Goal: Task Accomplishment & Management: Use online tool/utility

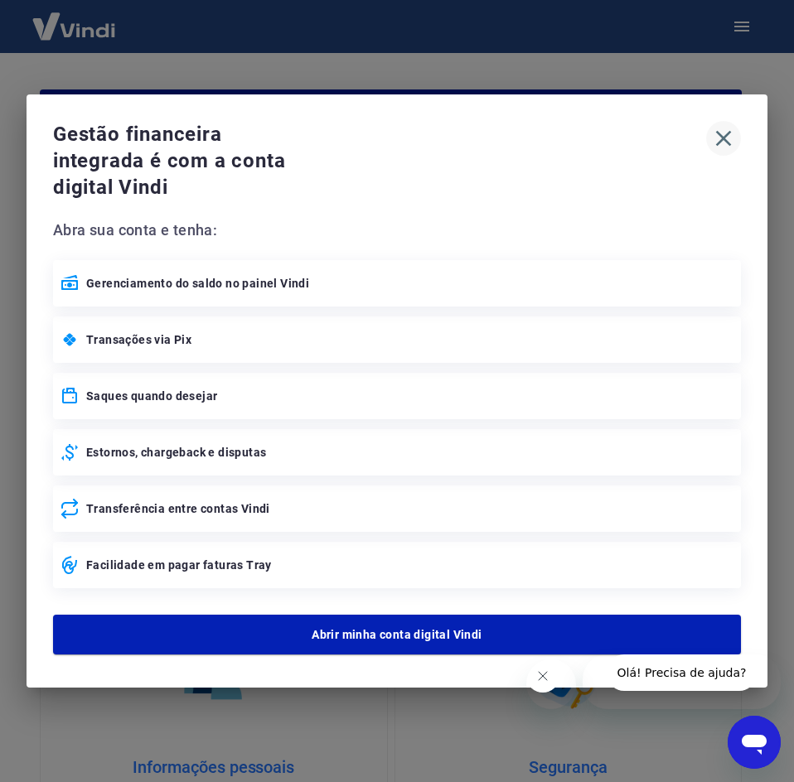
click at [723, 143] on icon "button" at bounding box center [723, 138] width 27 height 27
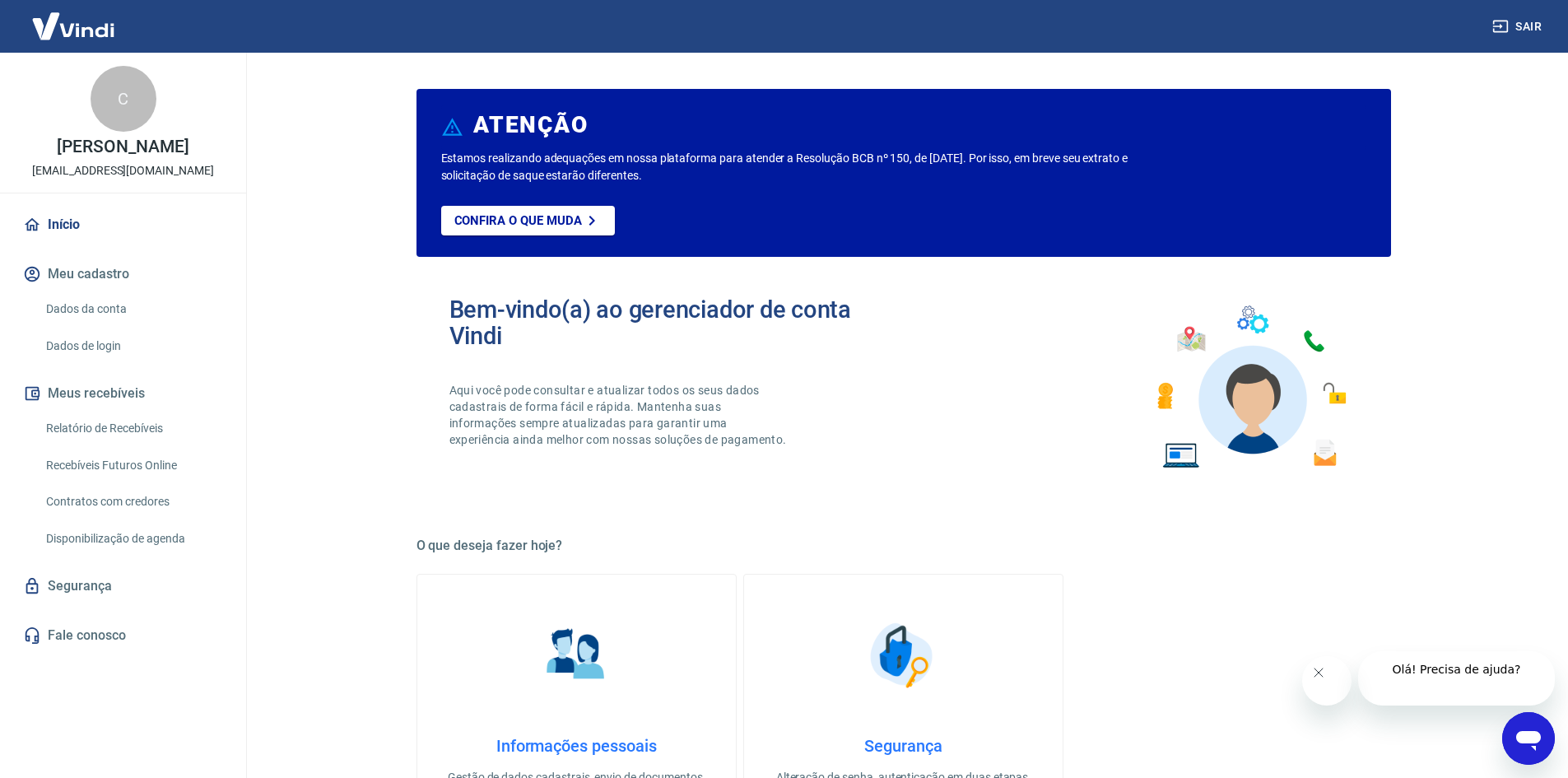
click at [124, 398] on button "Meus recebíveis" at bounding box center [123, 393] width 207 height 36
click at [135, 391] on button "Meus recebíveis" at bounding box center [123, 393] width 207 height 36
click at [157, 429] on link "Relatório de Recebíveis" at bounding box center [133, 428] width 187 height 34
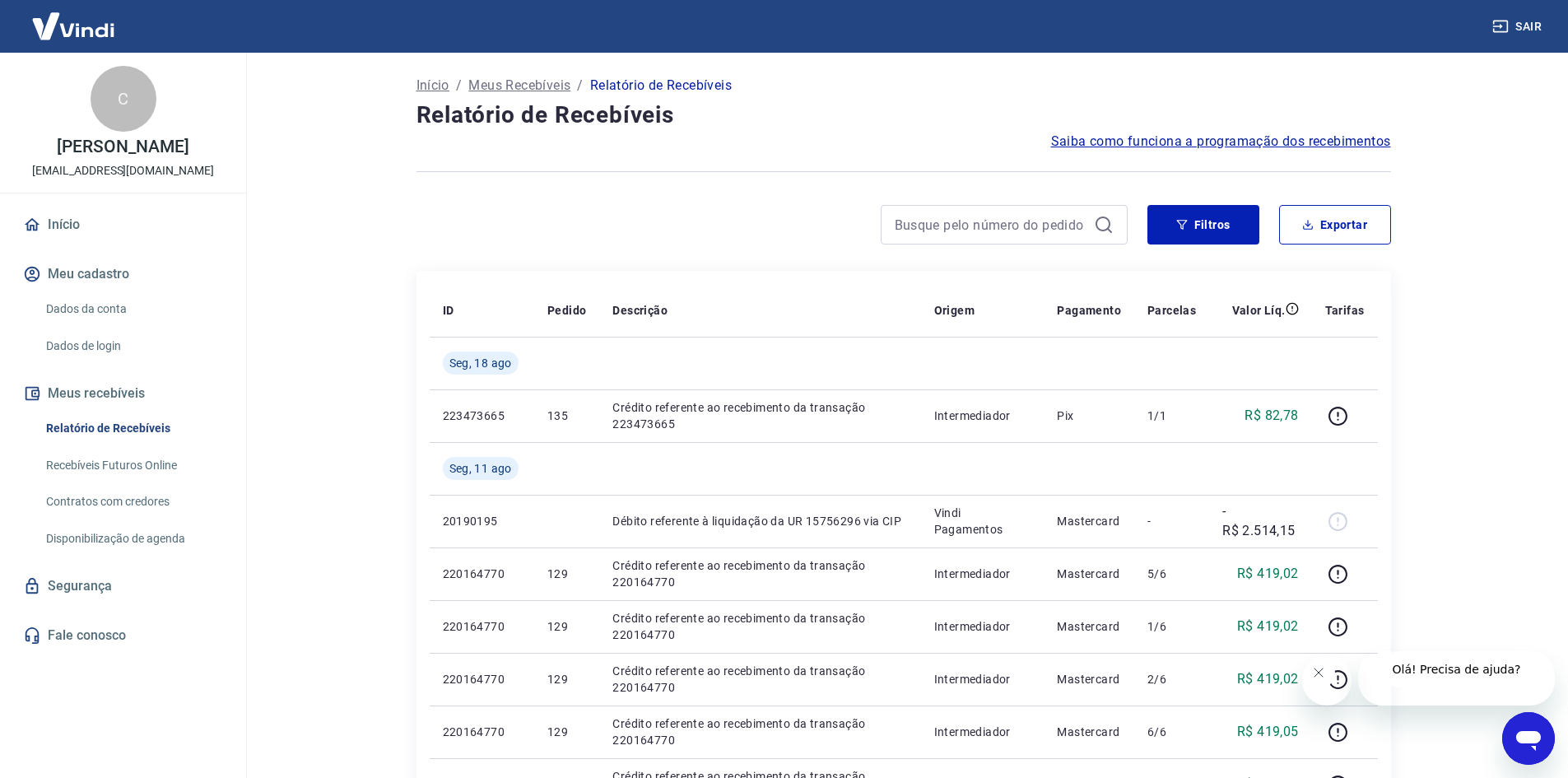
click at [109, 470] on link "Recebíveis Futuros Online" at bounding box center [133, 466] width 187 height 34
